Goal: Task Accomplishment & Management: Complete application form

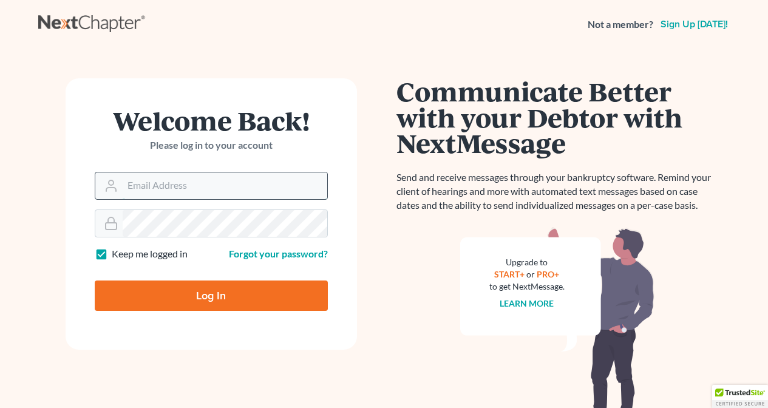
type input "[EMAIL_ADDRESS][DOMAIN_NAME]"
click at [211, 294] on input "Log In" at bounding box center [211, 296] width 233 height 30
type input "Thinking..."
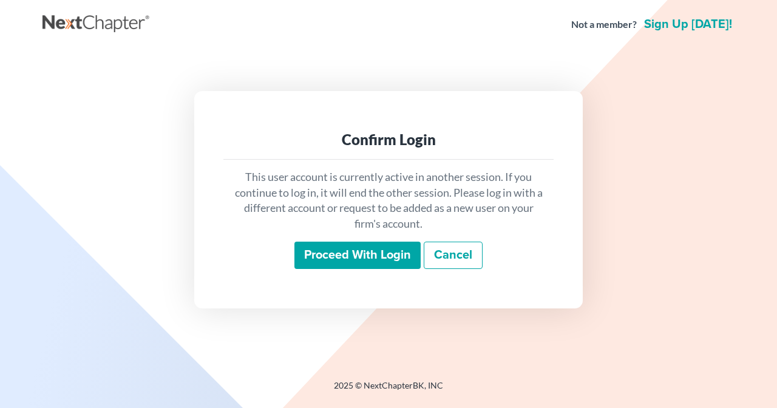
click at [332, 253] on input "Proceed with login" at bounding box center [357, 256] width 126 height 28
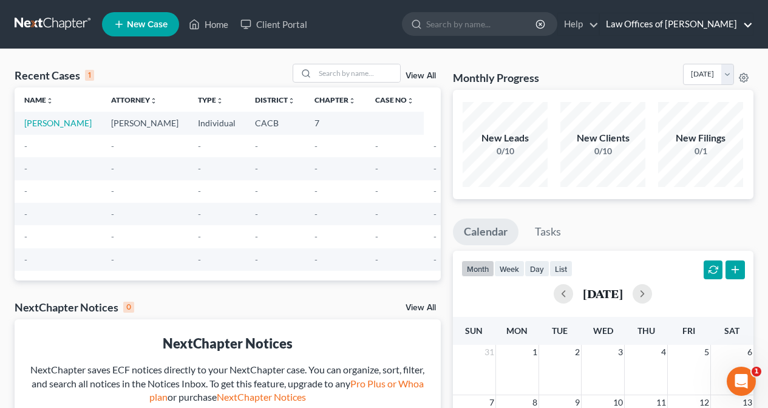
click at [693, 24] on link "Law Offices of David L. Shin" at bounding box center [676, 24] width 153 height 22
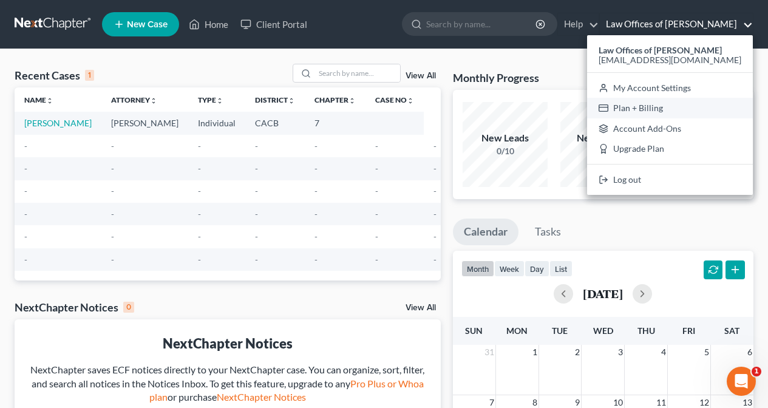
click at [682, 105] on link "Plan + Billing" at bounding box center [670, 108] width 166 height 21
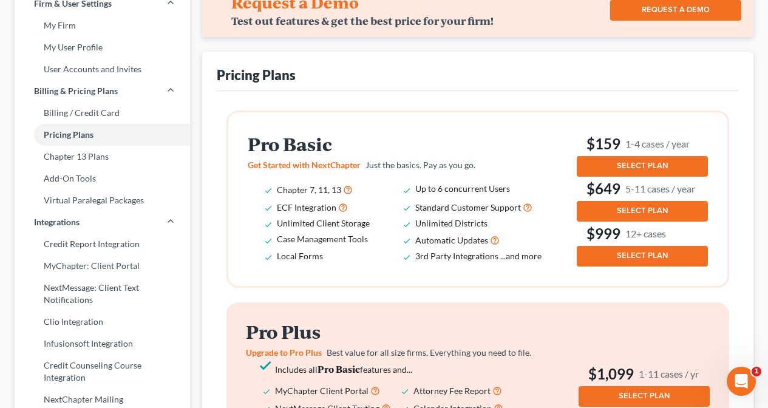
scroll to position [82, 0]
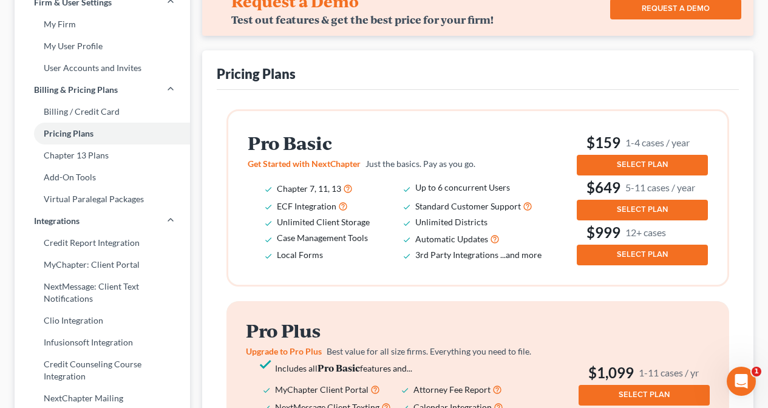
click at [610, 157] on button "SELECT PLAN" at bounding box center [642, 165] width 131 height 21
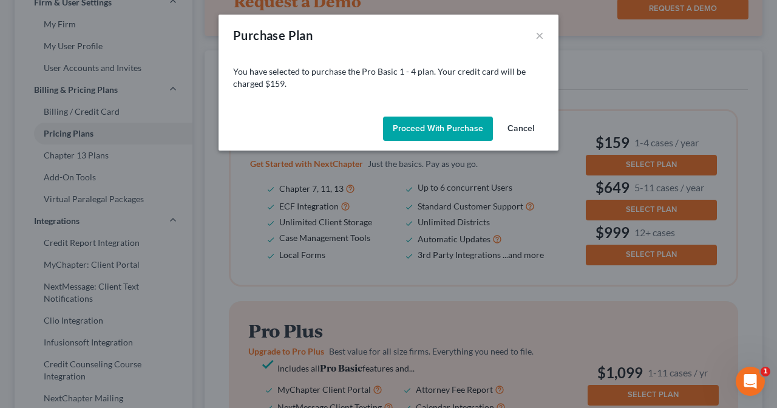
click at [423, 128] on button "Proceed with Purchase" at bounding box center [438, 129] width 110 height 24
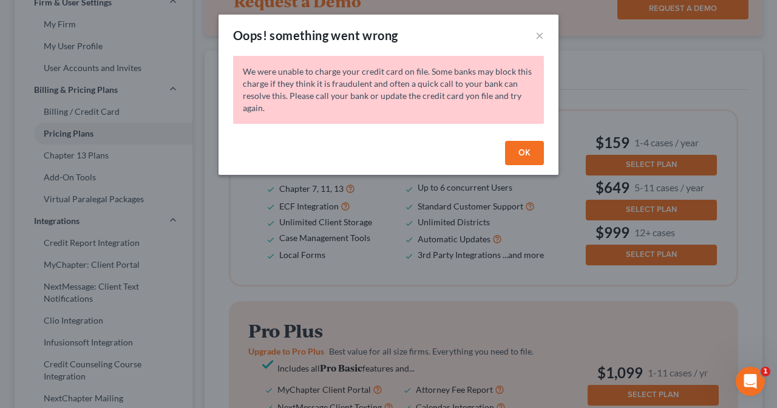
click at [523, 156] on button "OK" at bounding box center [524, 153] width 39 height 24
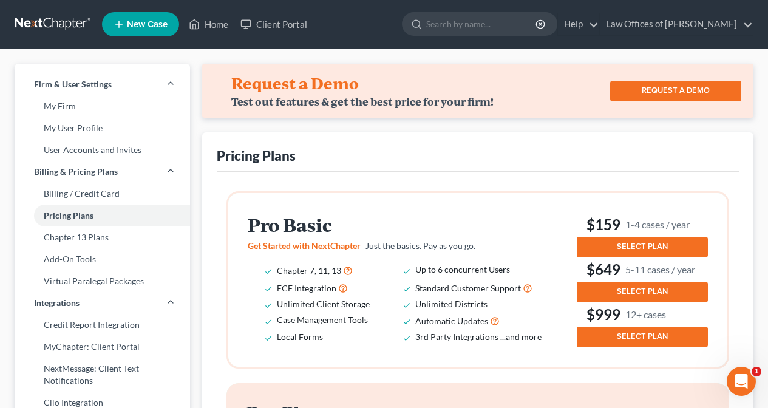
scroll to position [0, 0]
drag, startPoint x: 696, startPoint y: 26, endPoint x: 686, endPoint y: 26, distance: 9.7
click at [696, 26] on link "Law Offices of David L. Shin" at bounding box center [676, 24] width 153 height 22
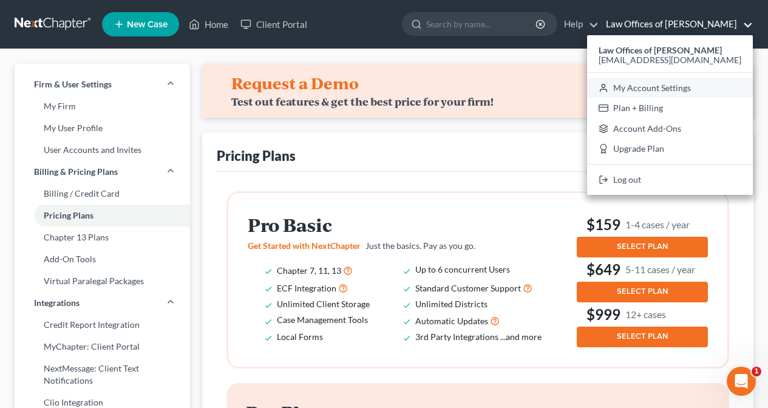
click at [679, 86] on link "My Account Settings" at bounding box center [670, 88] width 166 height 21
select select "29"
select select "4"
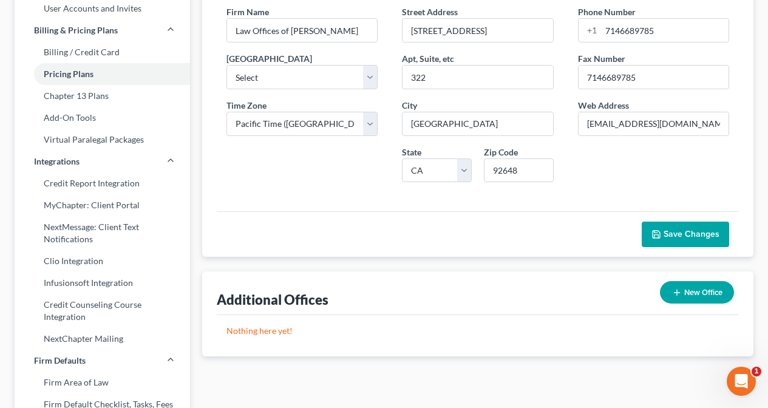
scroll to position [128, 0]
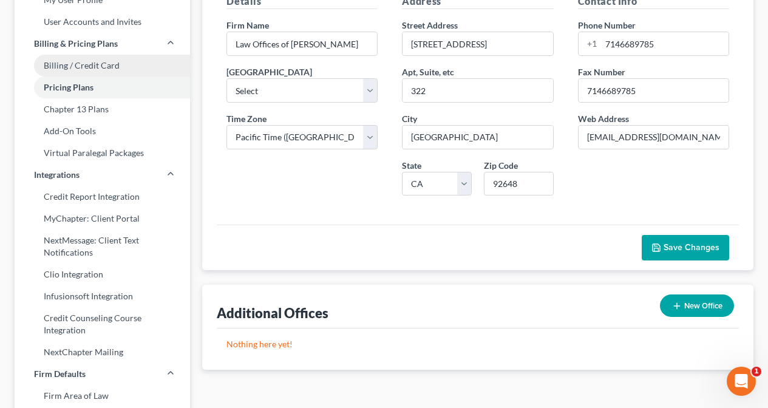
click at [92, 63] on link "Billing / Credit Card" at bounding box center [102, 66] width 175 height 22
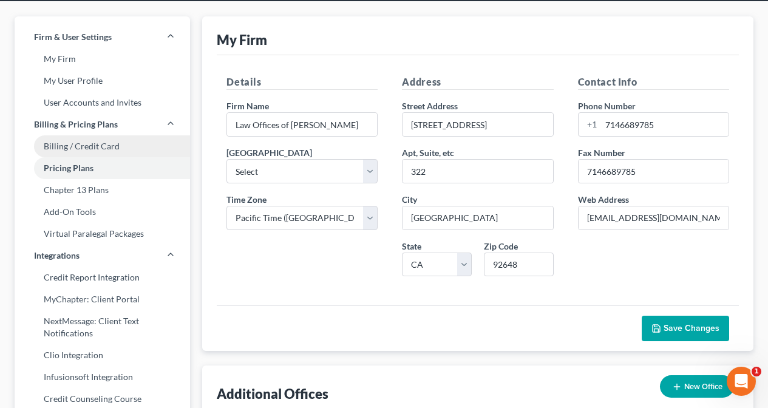
select select "4"
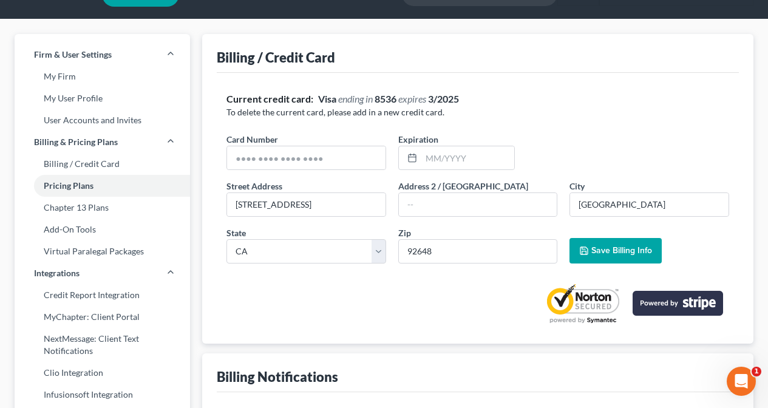
scroll to position [26, 0]
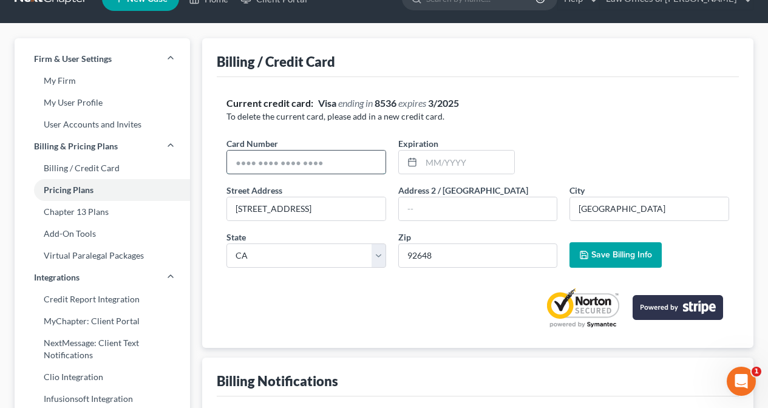
click at [288, 158] on input "text" at bounding box center [306, 162] width 158 height 23
click at [288, 162] on input "text" at bounding box center [306, 162] width 158 height 23
click at [287, 160] on input "text" at bounding box center [306, 162] width 158 height 23
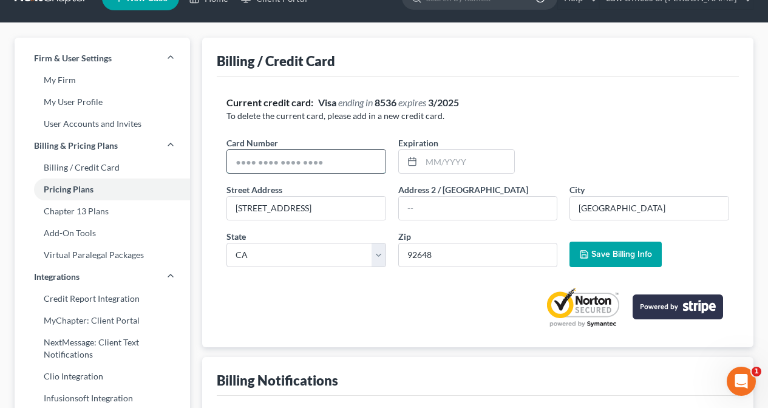
click at [287, 160] on input "text" at bounding box center [306, 161] width 158 height 23
click at [339, 162] on input "text" at bounding box center [306, 161] width 158 height 23
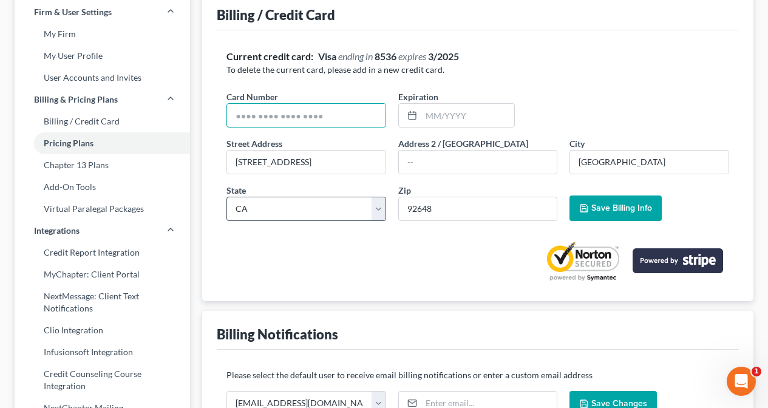
scroll to position [78, 0]
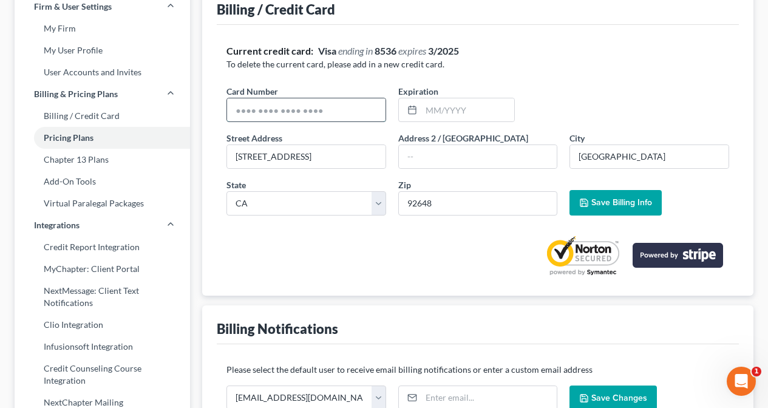
click at [356, 111] on input "text" at bounding box center [306, 109] width 158 height 23
click at [376, 113] on input "text" at bounding box center [306, 109] width 158 height 23
drag, startPoint x: 376, startPoint y: 113, endPoint x: 344, endPoint y: 106, distance: 32.4
click at [367, 109] on input "text" at bounding box center [306, 109] width 158 height 23
click at [234, 114] on input "text" at bounding box center [306, 109] width 158 height 23
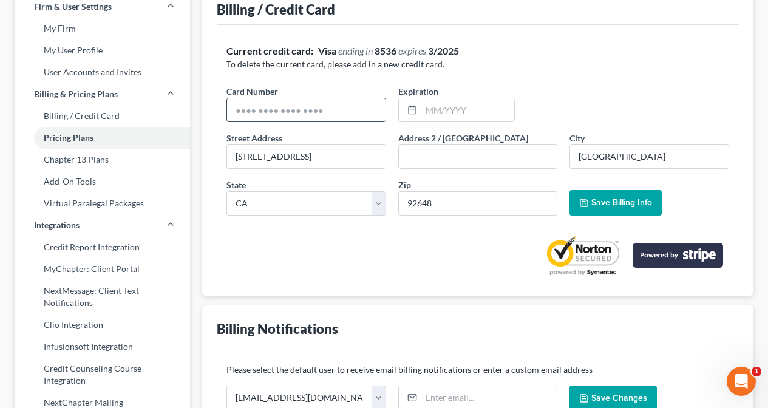
click at [234, 114] on input "text" at bounding box center [306, 109] width 158 height 23
click at [243, 111] on input "text" at bounding box center [306, 109] width 158 height 23
click at [300, 112] on input "text" at bounding box center [306, 109] width 158 height 23
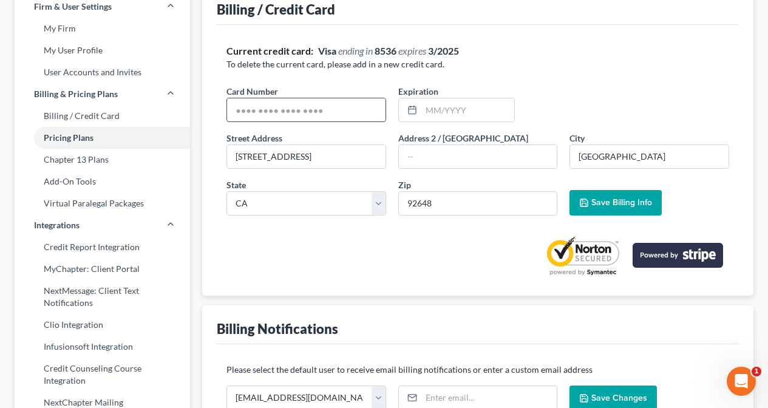
click at [300, 112] on input "text" at bounding box center [306, 109] width 158 height 23
click at [463, 116] on input "text" at bounding box center [467, 109] width 93 height 23
click at [350, 111] on input "text" at bounding box center [306, 109] width 158 height 23
click at [347, 107] on input "text" at bounding box center [306, 109] width 158 height 23
click at [344, 104] on input "text" at bounding box center [306, 109] width 158 height 23
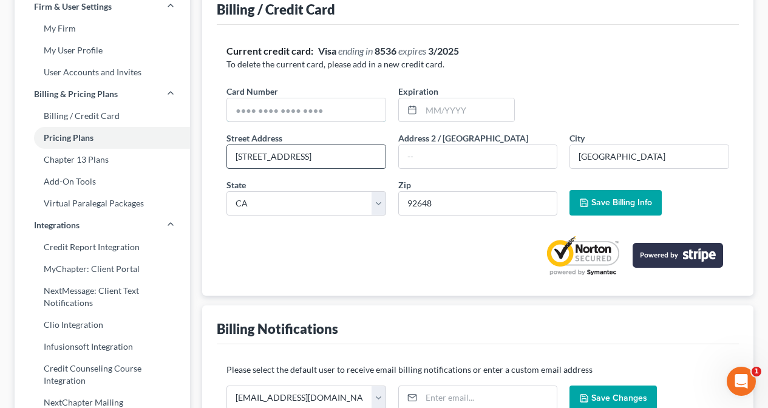
type input "5328393919756182"
type input "07/2027"
click at [618, 203] on span "Save Billing Info" at bounding box center [621, 202] width 61 height 10
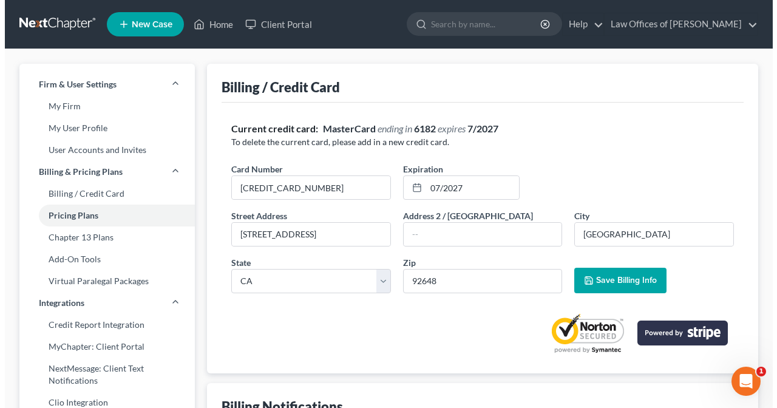
scroll to position [0, 0]
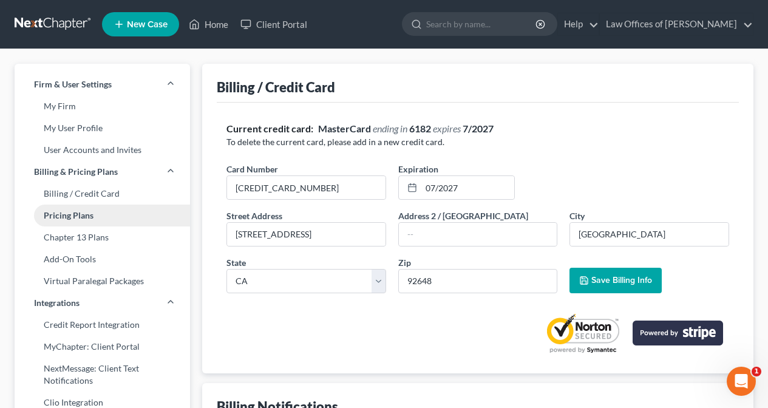
click at [81, 215] on link "Pricing Plans" at bounding box center [102, 216] width 175 height 22
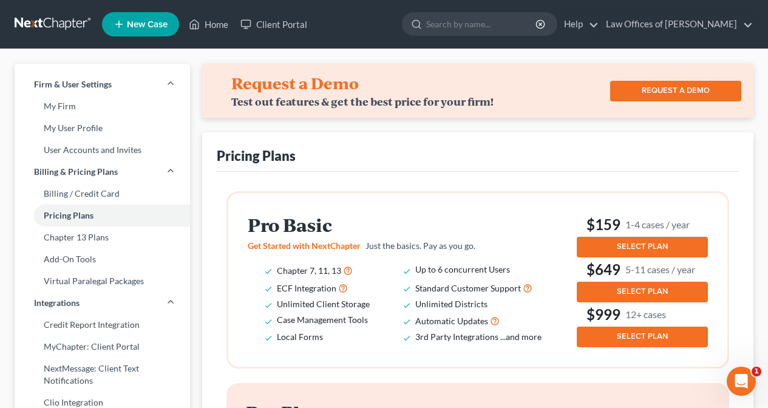
click at [649, 248] on span "SELECT PLAN" at bounding box center [642, 247] width 51 height 10
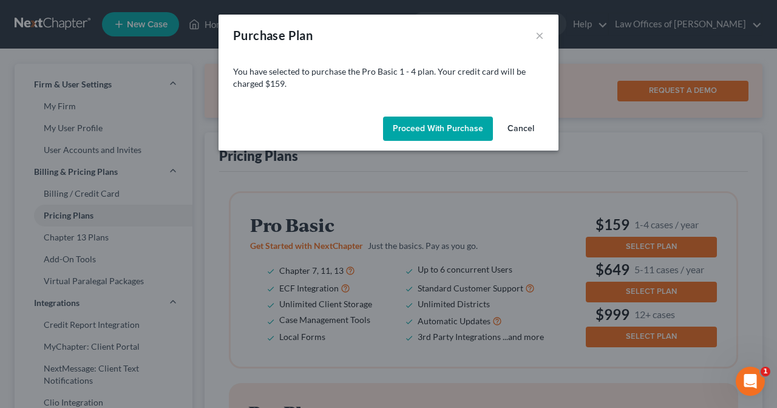
click at [438, 129] on button "Proceed with Purchase" at bounding box center [438, 129] width 110 height 24
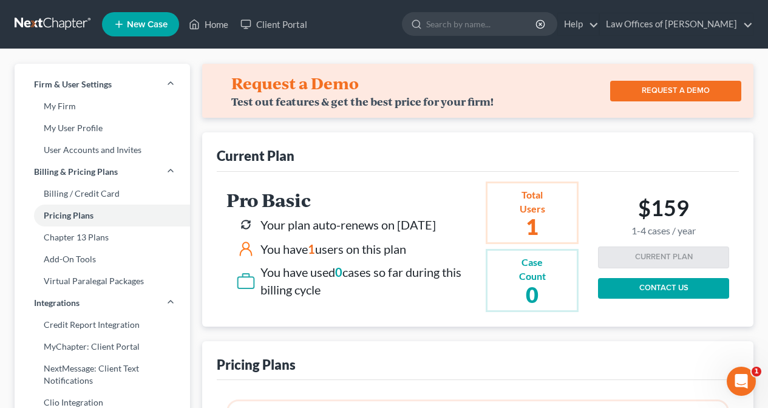
click at [122, 20] on icon at bounding box center [119, 24] width 11 height 15
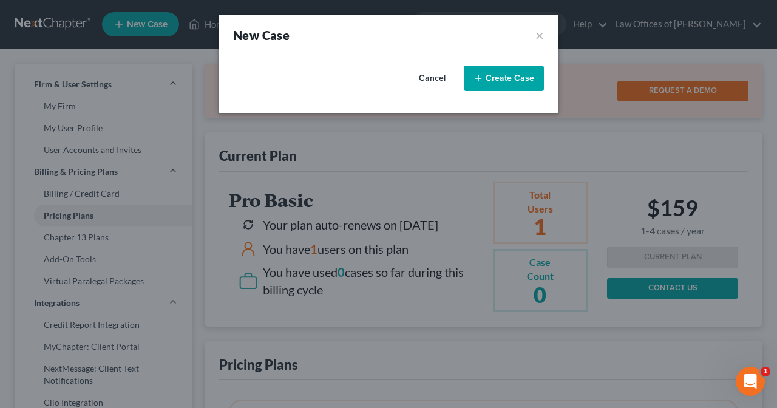
select select "7"
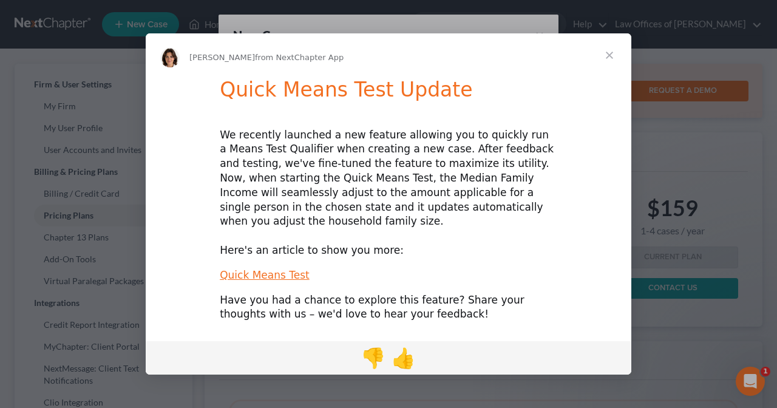
click at [607, 64] on span "Close" at bounding box center [610, 55] width 44 height 44
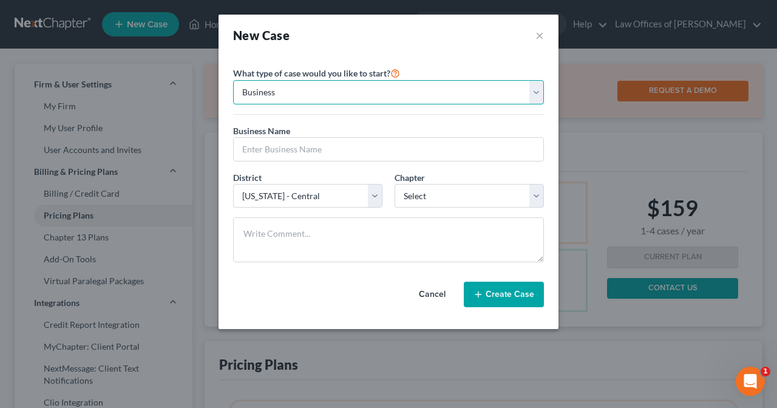
select select "0"
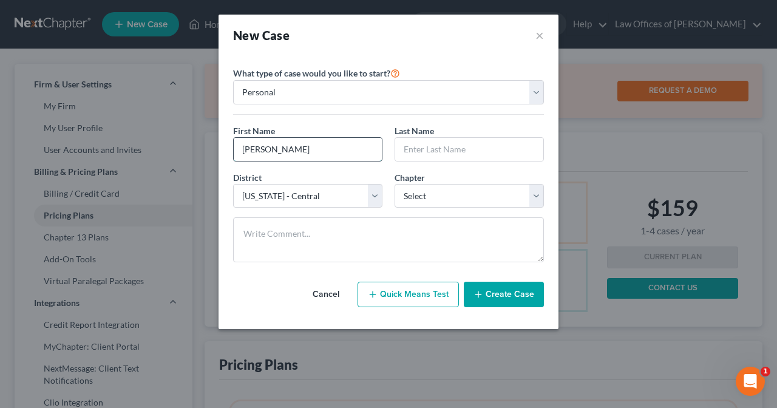
type input "Brad"
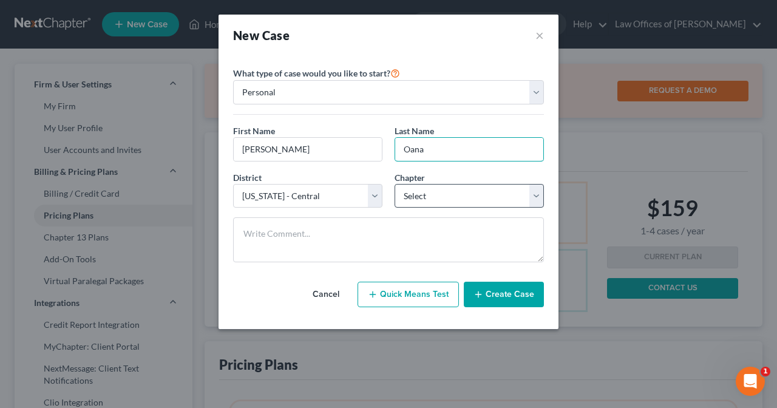
type input "Oana"
select select "0"
click at [364, 171] on div "District * Select Alabama - Middle Alabama - Northern Alabama - Southern Alaska…" at bounding box center [308, 189] width 162 height 37
click at [495, 294] on button "Create Case" at bounding box center [504, 295] width 80 height 26
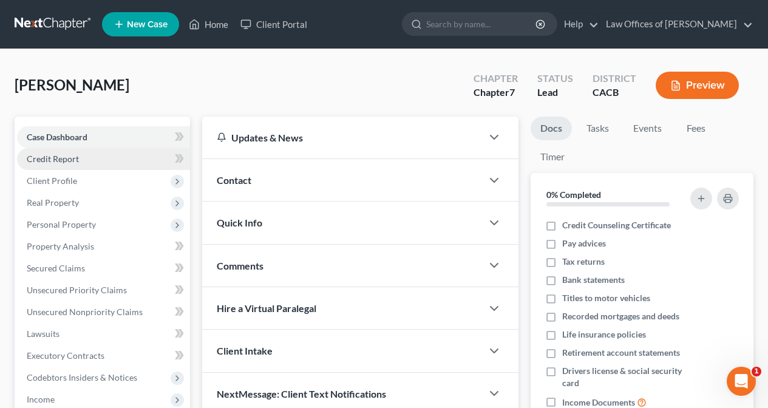
click at [154, 160] on link "Credit Report" at bounding box center [103, 159] width 173 height 22
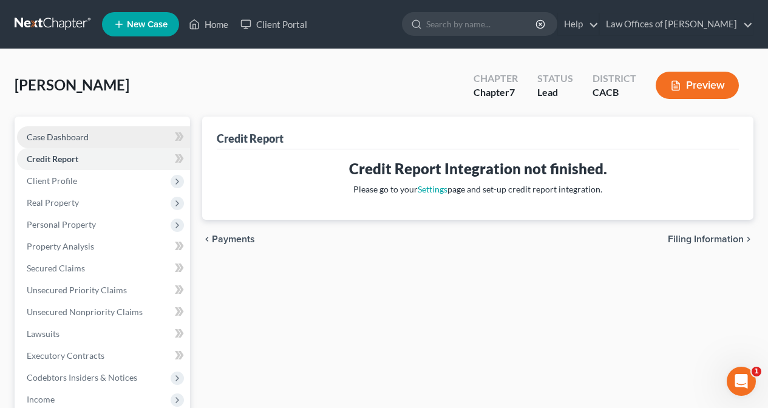
click at [106, 137] on link "Case Dashboard" at bounding box center [103, 137] width 173 height 22
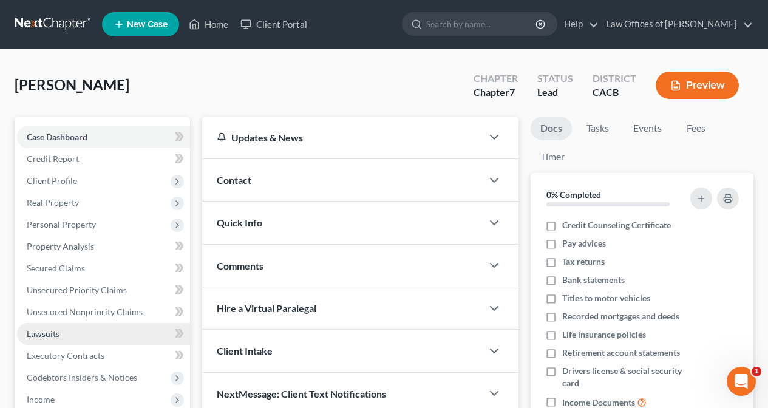
click at [157, 335] on link "Lawsuits" at bounding box center [103, 334] width 173 height 22
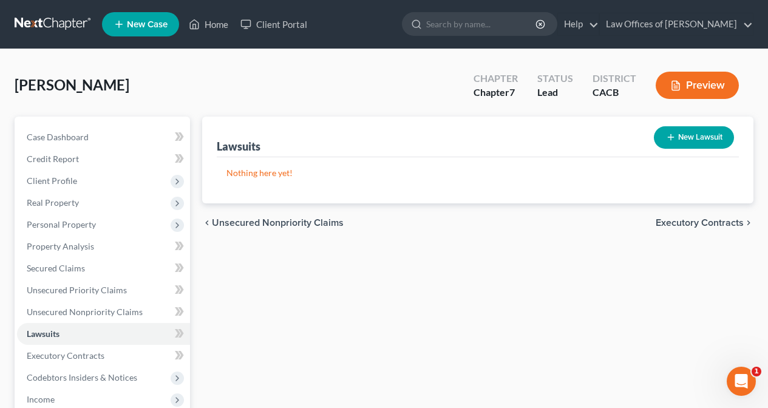
click at [686, 140] on button "New Lawsuit" at bounding box center [694, 137] width 80 height 22
select select "0"
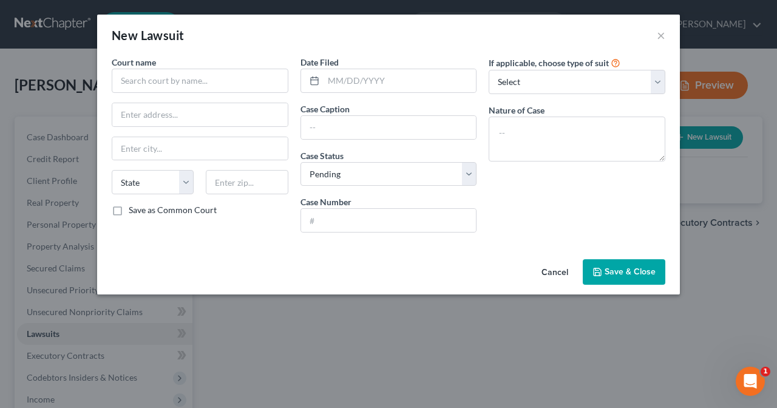
click at [554, 273] on button "Cancel" at bounding box center [555, 272] width 46 height 24
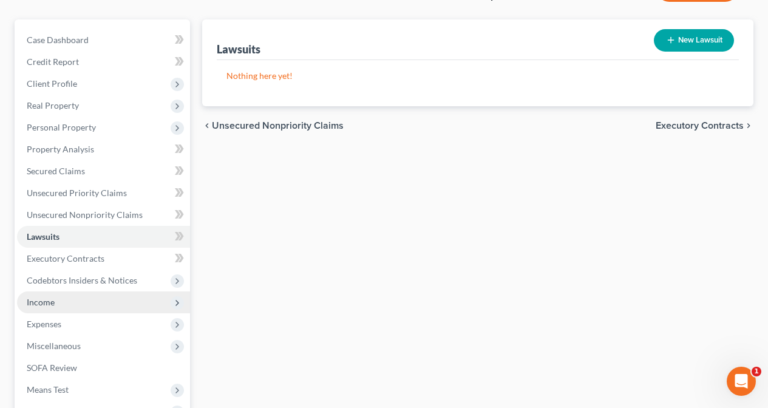
scroll to position [97, 0]
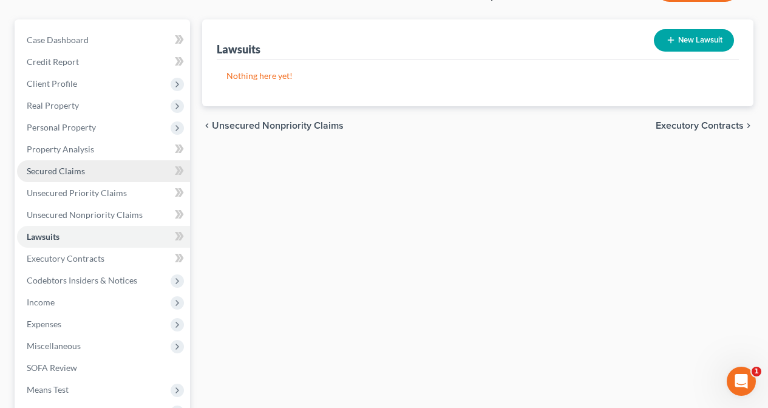
click at [112, 169] on link "Secured Claims" at bounding box center [103, 171] width 173 height 22
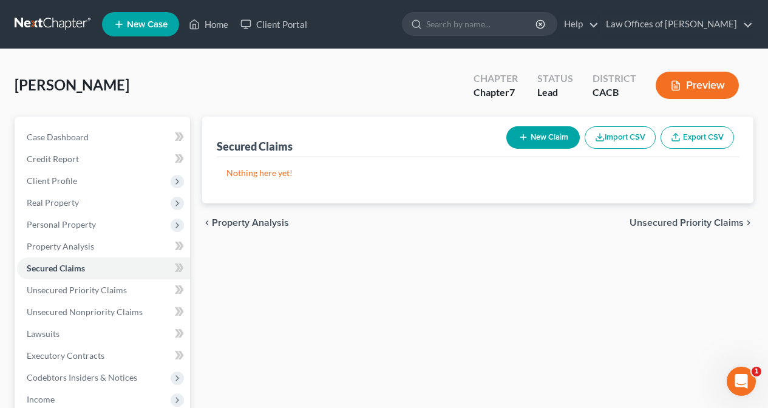
click at [548, 141] on button "New Claim" at bounding box center [542, 137] width 73 height 22
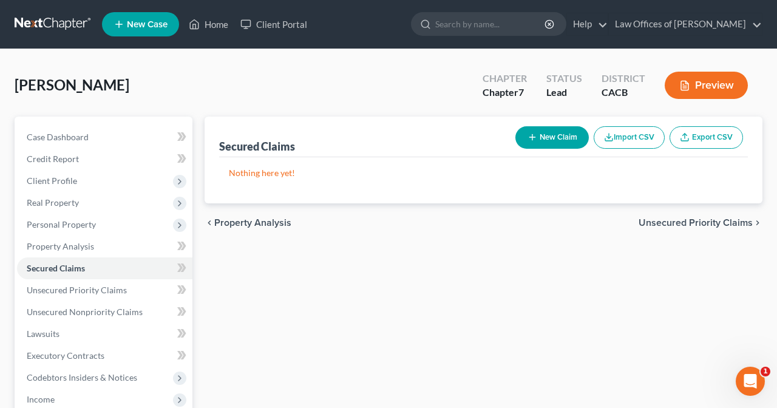
select select "0"
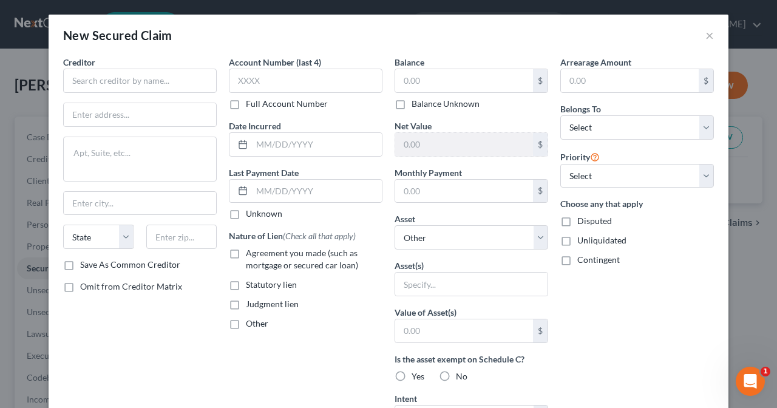
click at [122, 43] on div "New Secured Claim" at bounding box center [117, 35] width 109 height 17
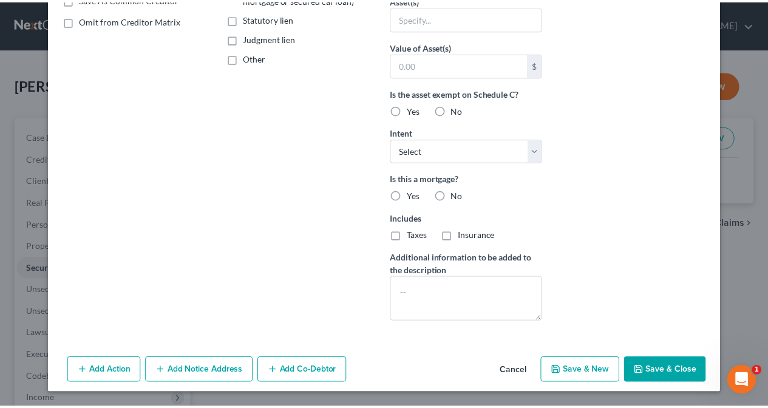
scroll to position [266, 0]
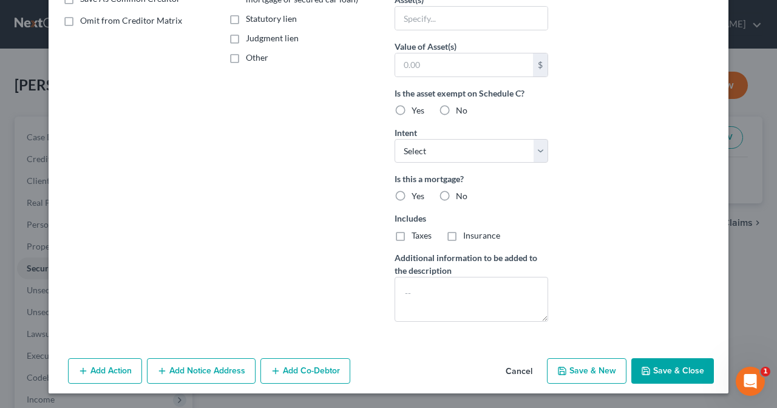
click at [522, 370] on button "Cancel" at bounding box center [519, 371] width 46 height 24
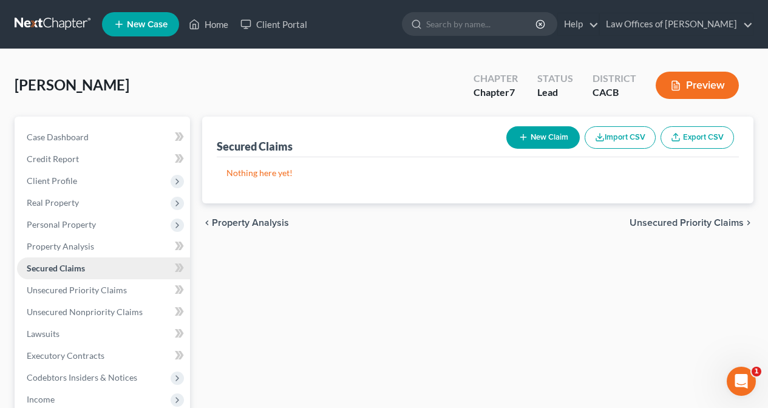
scroll to position [2, 0]
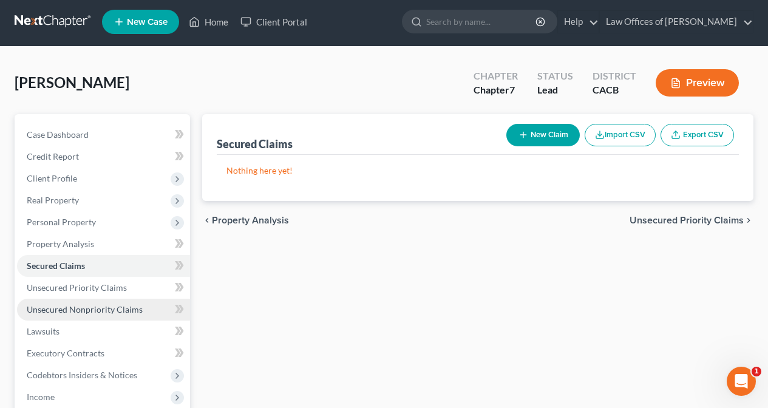
click at [106, 314] on span "Unsecured Nonpriority Claims" at bounding box center [85, 309] width 116 height 10
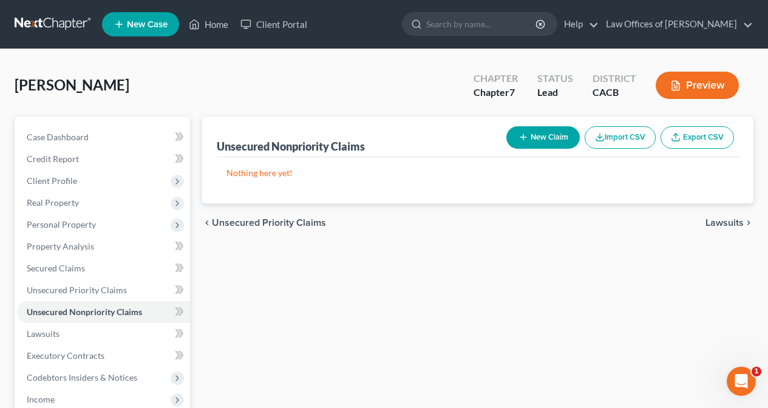
click at [536, 132] on button "New Claim" at bounding box center [542, 137] width 73 height 22
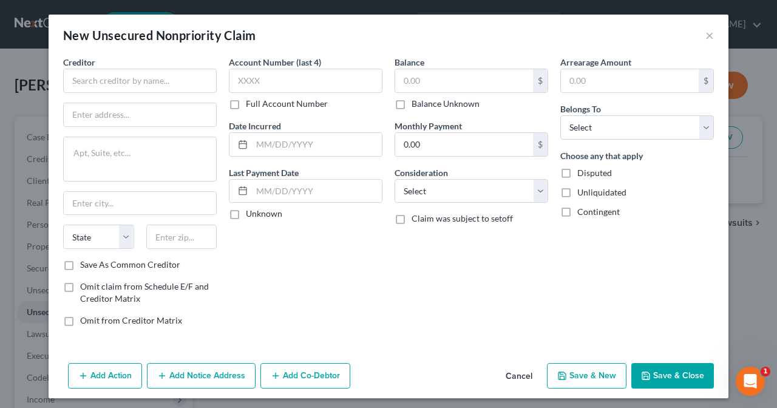
click at [516, 376] on button "Cancel" at bounding box center [519, 376] width 46 height 24
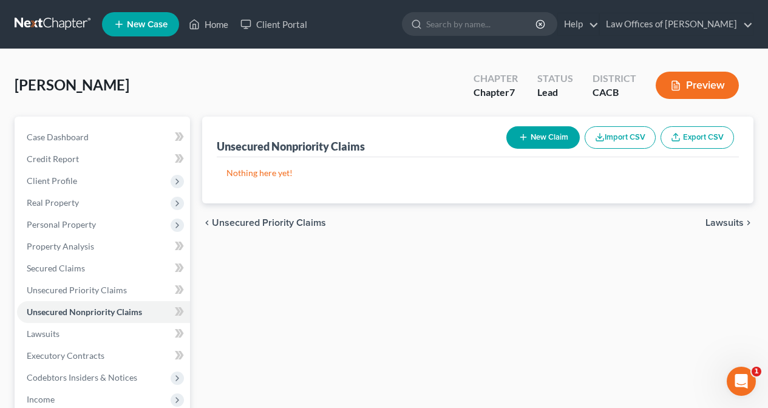
drag, startPoint x: 412, startPoint y: 242, endPoint x: 221, endPoint y: 290, distance: 197.0
click at [410, 242] on div "Unsecured Nonpriority Claims New Claim Import CSV Export CSV Nothing here yet! …" at bounding box center [477, 358] width 563 height 483
click at [299, 24] on link "Client Portal" at bounding box center [273, 24] width 79 height 22
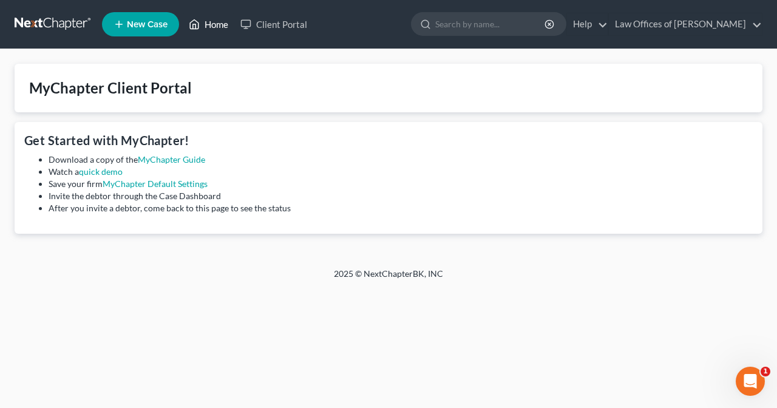
click at [216, 26] on link "Home" at bounding box center [209, 24] width 52 height 22
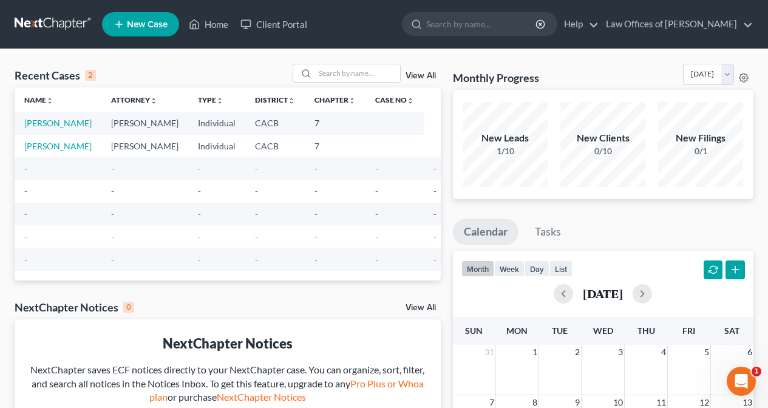
click at [153, 25] on span "New Case" at bounding box center [147, 24] width 41 height 9
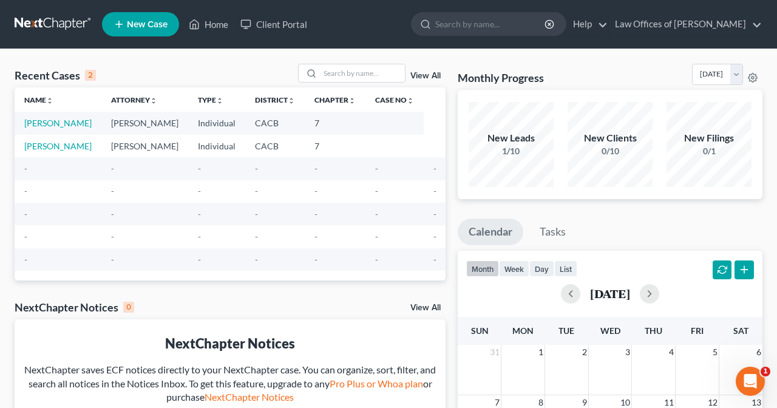
select select "7"
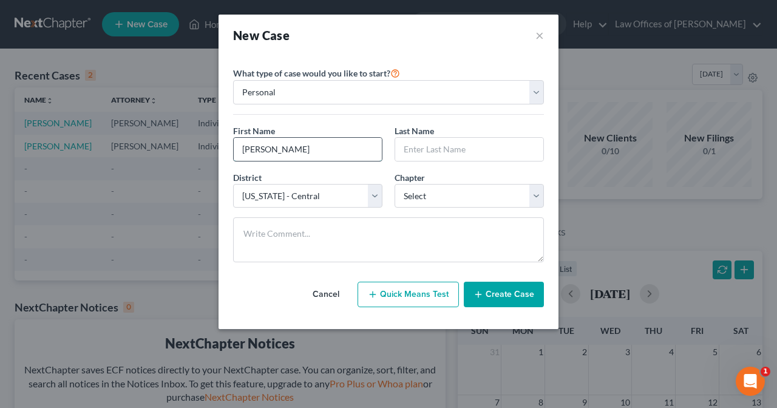
type input "WAYNE"
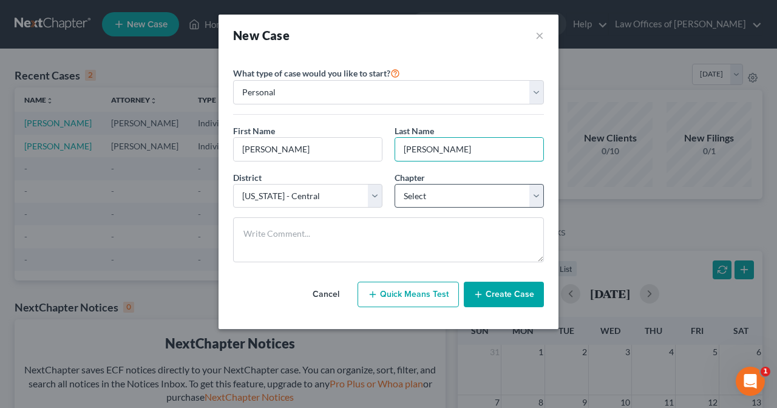
type input "CAMPBELL"
select select "0"
click at [491, 294] on button "Create Case" at bounding box center [504, 295] width 80 height 26
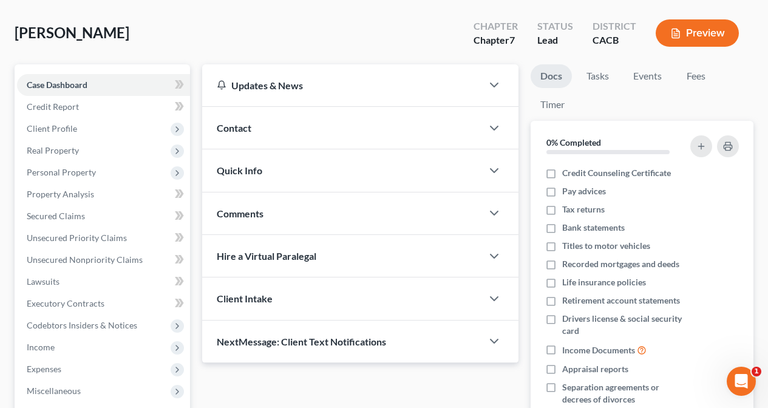
scroll to position [53, 0]
click at [352, 299] on div "Client Intake" at bounding box center [342, 298] width 280 height 42
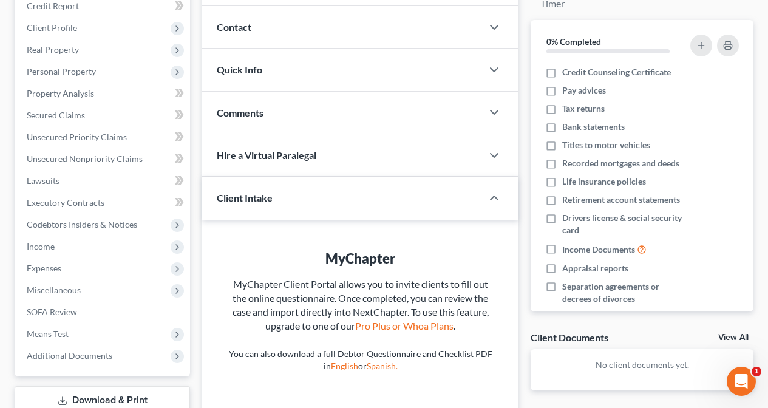
scroll to position [223, 0]
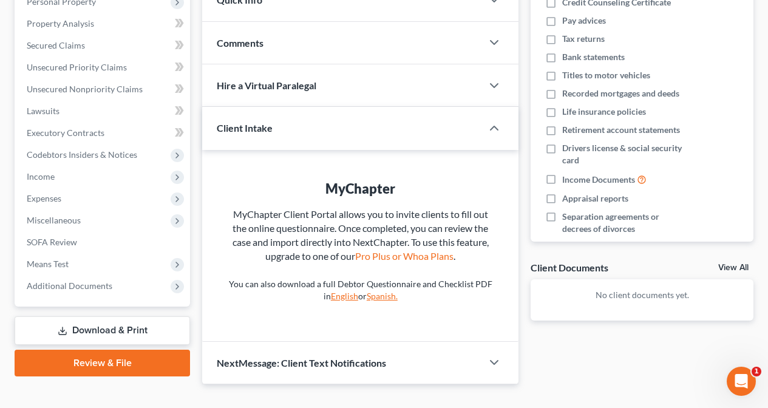
click at [338, 291] on link "English" at bounding box center [344, 296] width 27 height 10
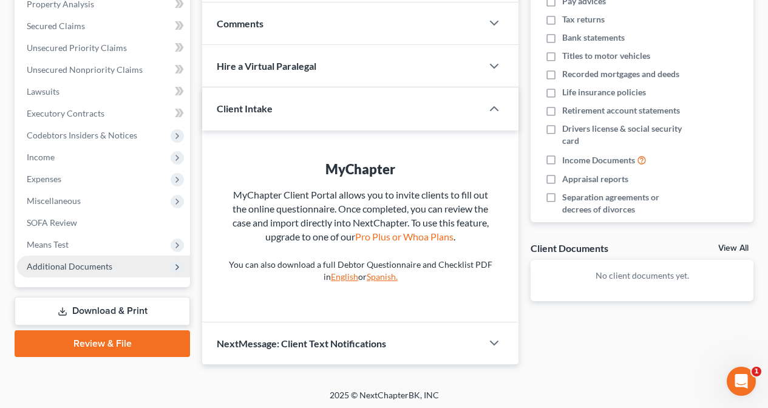
scroll to position [242, 0]
drag, startPoint x: 106, startPoint y: 265, endPoint x: 114, endPoint y: 263, distance: 8.3
click at [106, 265] on span "Additional Documents" at bounding box center [70, 267] width 86 height 10
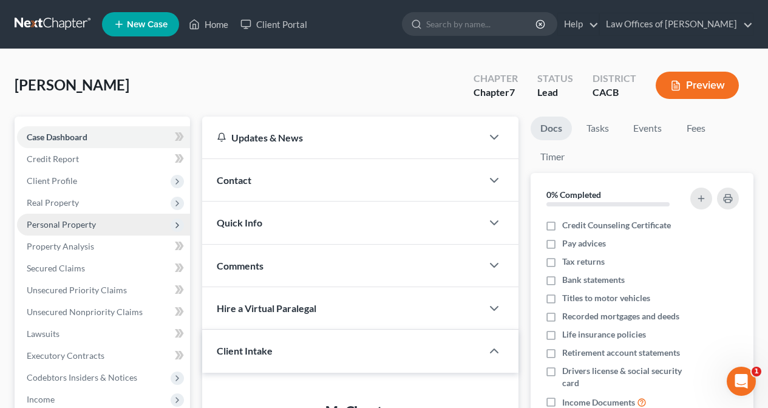
scroll to position [0, 0]
click at [211, 27] on link "Home" at bounding box center [209, 24] width 52 height 22
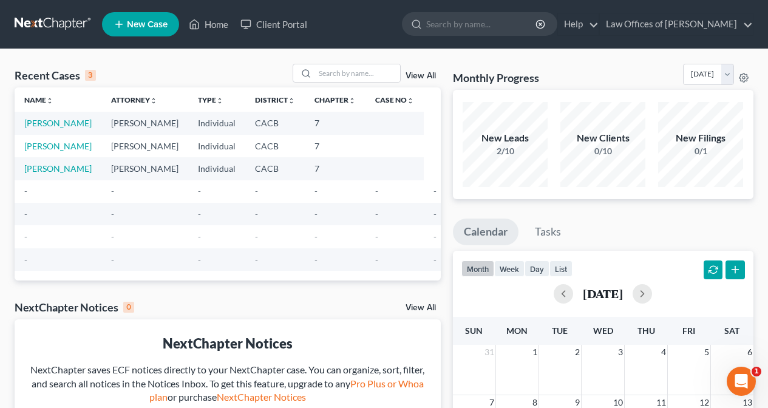
click at [208, 119] on td "Individual" at bounding box center [216, 123] width 57 height 22
click at [208, 121] on td "Individual" at bounding box center [216, 123] width 57 height 22
click at [92, 126] on link "CAMPBELL, WAYNE" at bounding box center [57, 123] width 67 height 10
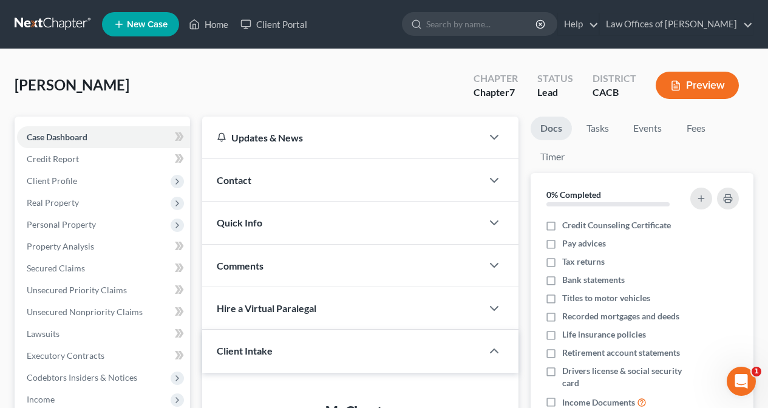
click at [550, 128] on link "Docs" at bounding box center [551, 129] width 41 height 24
click at [696, 128] on link "Fees" at bounding box center [695, 129] width 39 height 24
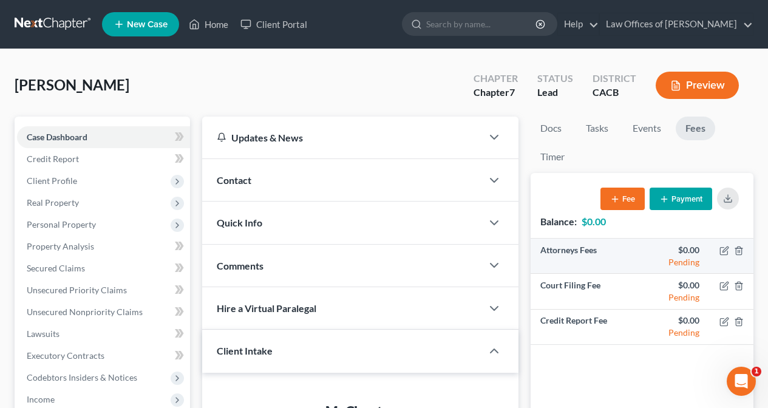
click at [686, 248] on div "$0.00" at bounding box center [675, 250] width 47 height 12
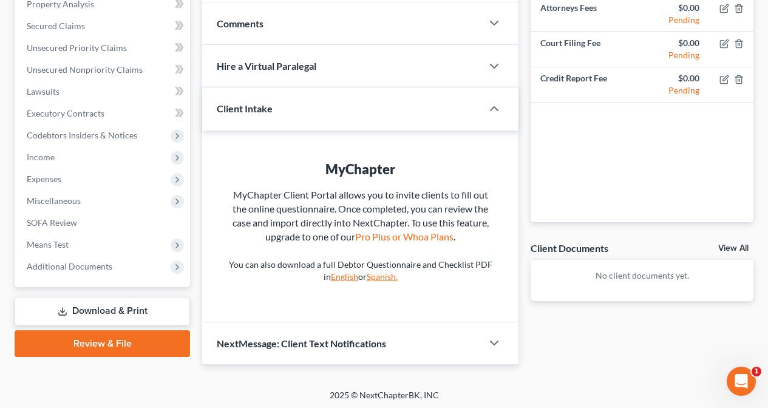
scroll to position [242, 0]
click at [744, 249] on link "View All" at bounding box center [733, 249] width 30 height 9
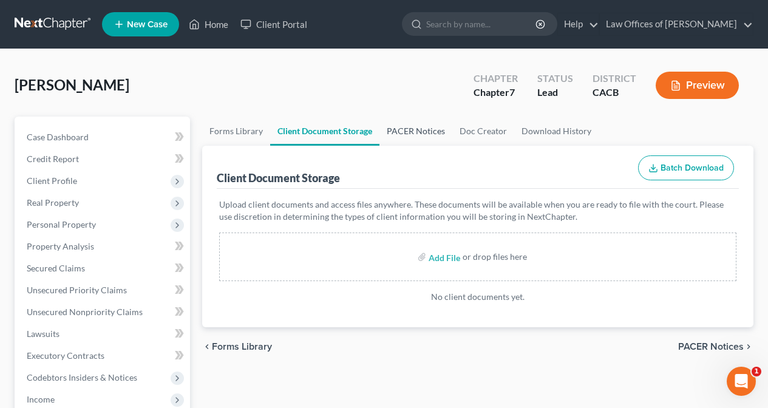
click at [426, 135] on link "PACER Notices" at bounding box center [415, 131] width 73 height 29
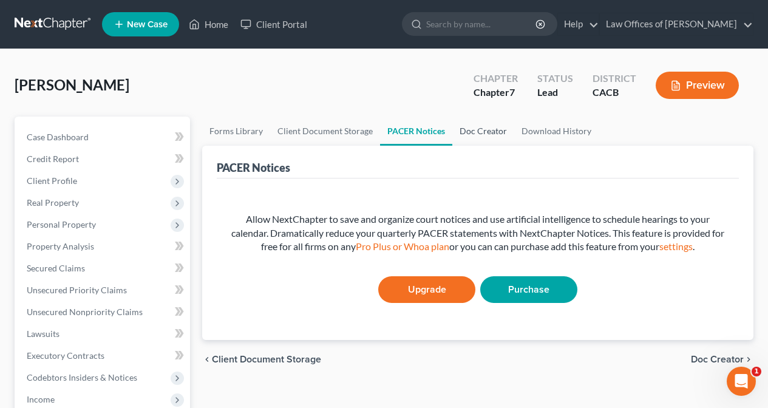
click at [494, 130] on link "Doc Creator" at bounding box center [483, 131] width 62 height 29
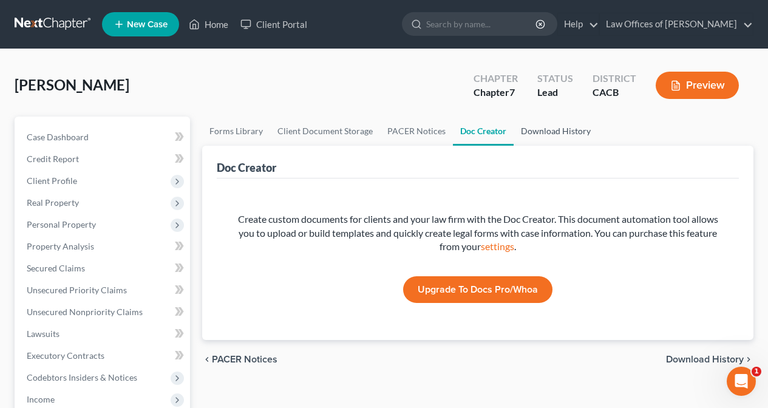
click at [524, 131] on link "Download History" at bounding box center [556, 131] width 84 height 29
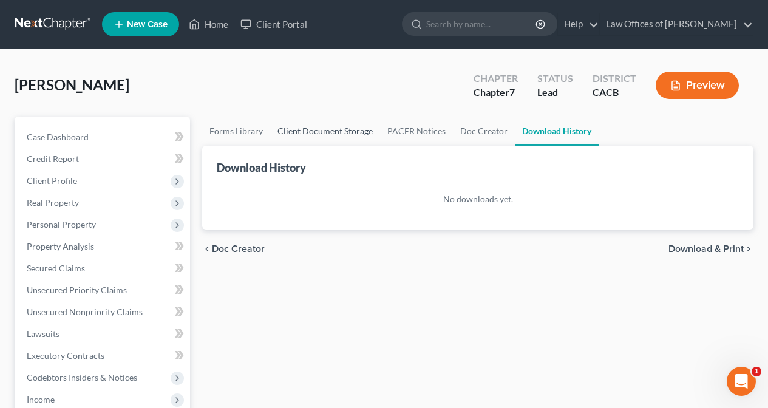
click at [289, 135] on link "Client Document Storage" at bounding box center [325, 131] width 110 height 29
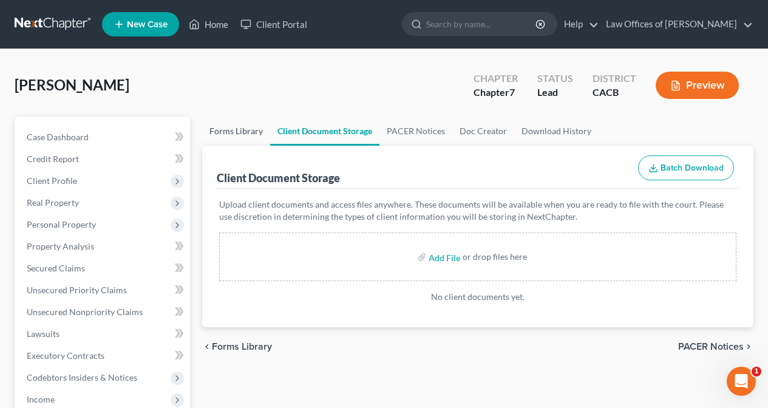
click at [234, 135] on link "Forms Library" at bounding box center [236, 131] width 68 height 29
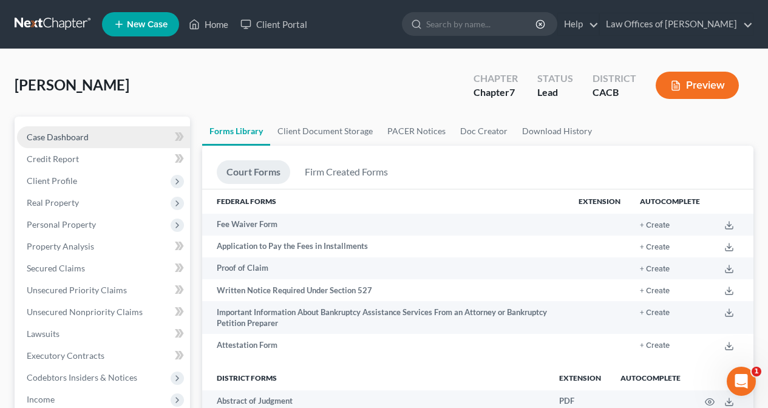
click at [108, 138] on link "Case Dashboard" at bounding box center [103, 137] width 173 height 22
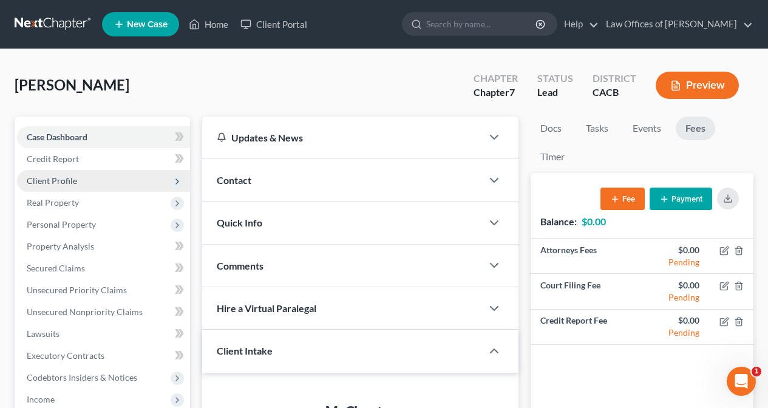
click at [87, 180] on span "Client Profile" at bounding box center [103, 181] width 173 height 22
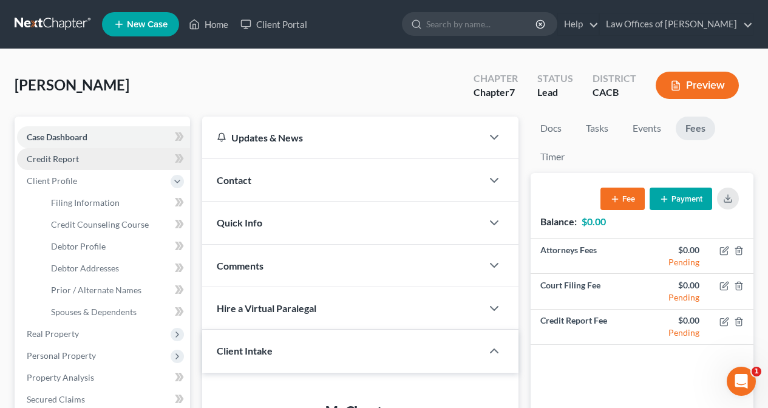
click at [121, 160] on link "Credit Report" at bounding box center [103, 159] width 173 height 22
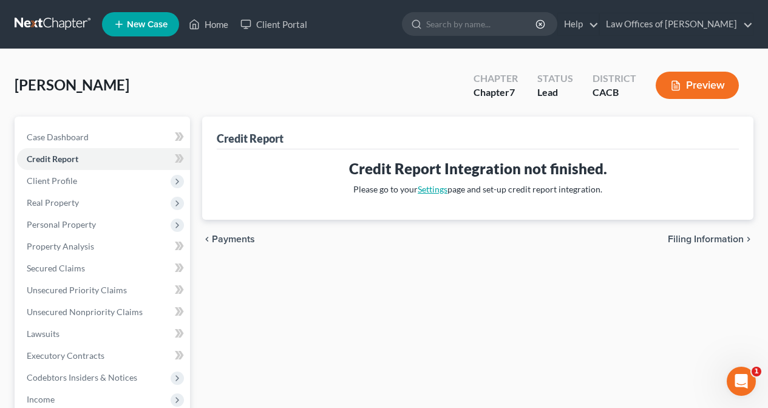
click at [433, 189] on link "Settings" at bounding box center [433, 189] width 30 height 10
select select "4"
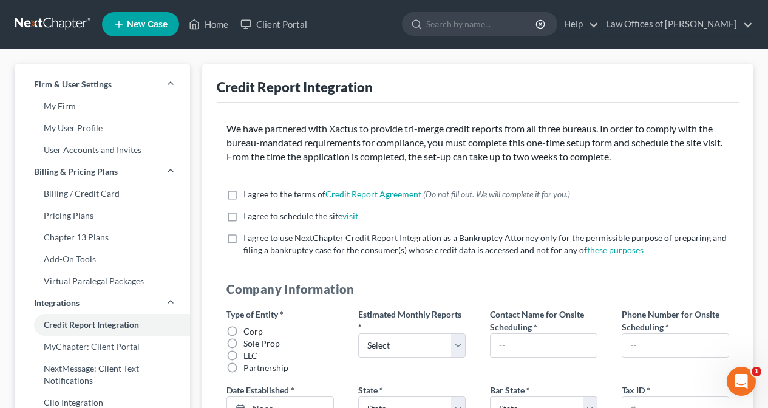
click at [243, 191] on label "I agree to the terms of Credit Report Agreement * (Do not fill out. We will com…" at bounding box center [406, 194] width 327 height 12
click at [248, 191] on input "I agree to the terms of Credit Report Agreement * (Do not fill out. We will com…" at bounding box center [252, 192] width 8 height 8
checkbox input "true"
click at [243, 213] on label "I agree to schedule the site visit *" at bounding box center [300, 216] width 115 height 12
click at [248, 213] on input "I agree to schedule the site visit *" at bounding box center [252, 214] width 8 height 8
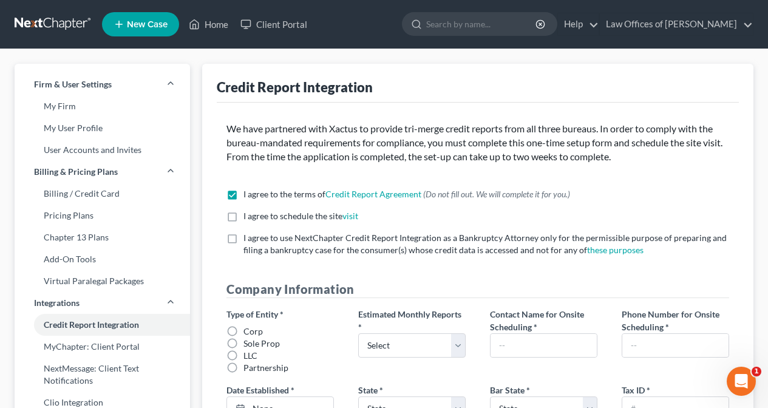
checkbox input "true"
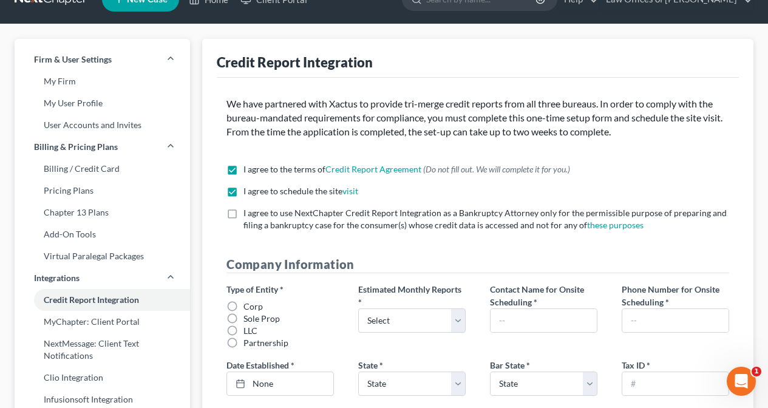
scroll to position [25, 0]
click at [243, 209] on label "I agree to use NextChapter Credit Report Integration as a Bankruptcy Attorney o…" at bounding box center [486, 219] width 486 height 24
click at [248, 209] on input "I agree to use NextChapter Credit Report Integration as a Bankruptcy Attorney o…" at bounding box center [252, 211] width 8 height 8
checkbox input "true"
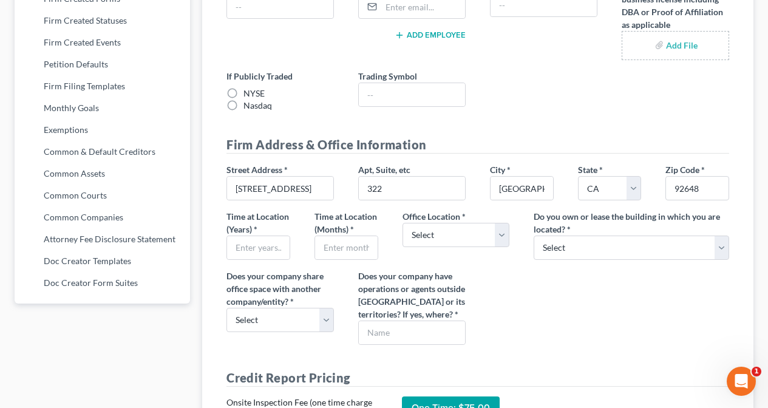
scroll to position [567, 0]
